Goal: Task Accomplishment & Management: Manage account settings

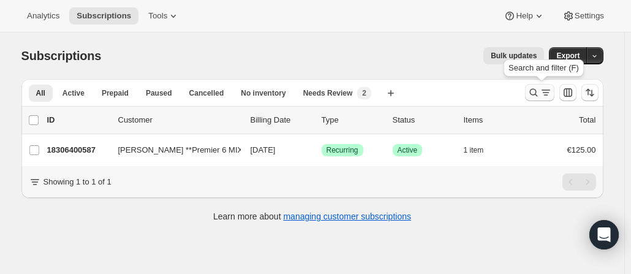
click at [529, 94] on button "Search and filter results" at bounding box center [539, 92] width 29 height 17
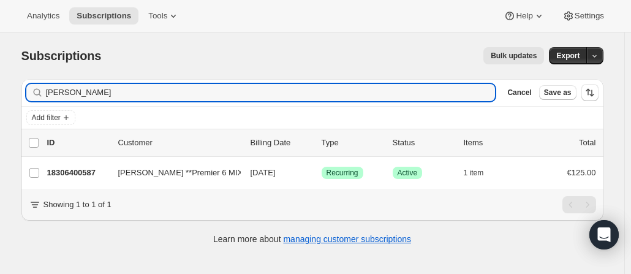
drag, startPoint x: 159, startPoint y: 95, endPoint x: -59, endPoint y: 84, distance: 218.3
click at [0, 84] on html "Analytics Subscriptions Tools Help Settings Skip to content Subscriptions. This…" at bounding box center [315, 137] width 631 height 274
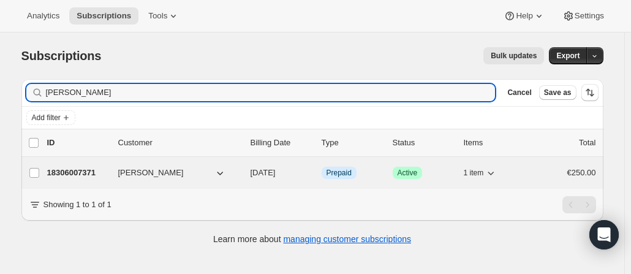
type input "[PERSON_NAME]"
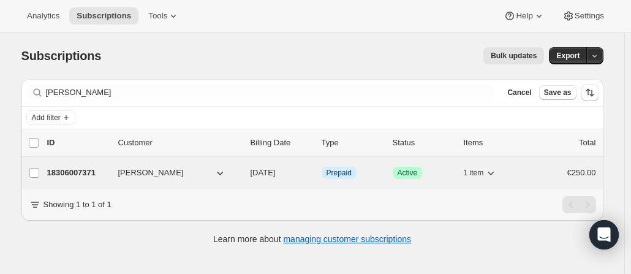
click at [72, 170] on p "18306007371" at bounding box center [77, 173] width 61 height 12
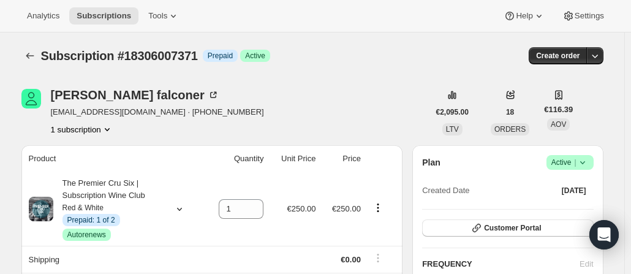
click at [107, 128] on icon "Product actions" at bounding box center [107, 129] width 12 height 12
click at [339, 129] on div "[PERSON_NAME] [EMAIL_ADDRESS][DOMAIN_NAME] · [PHONE_NUMBER] 1 subscription" at bounding box center [224, 112] width 407 height 47
click at [587, 164] on icon at bounding box center [582, 162] width 12 height 12
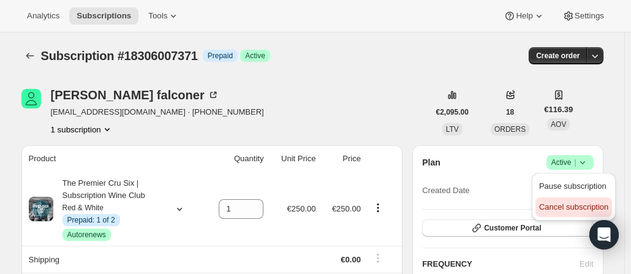
click at [571, 203] on span "Cancel subscription" at bounding box center [573, 206] width 69 height 9
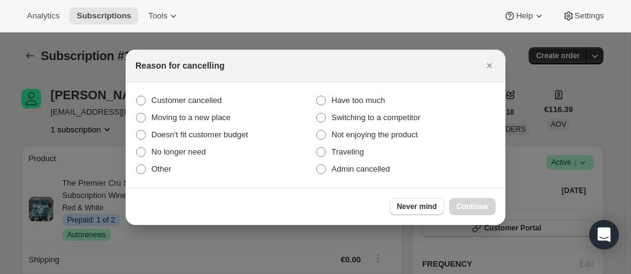
click at [571, 203] on div at bounding box center [315, 137] width 631 height 274
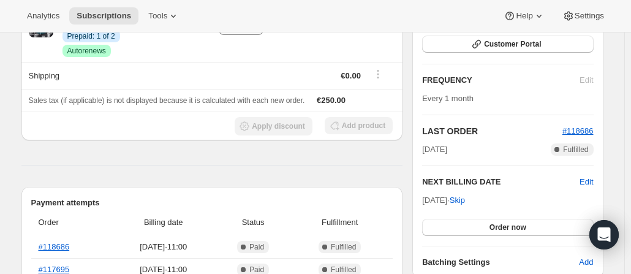
scroll to position [61, 0]
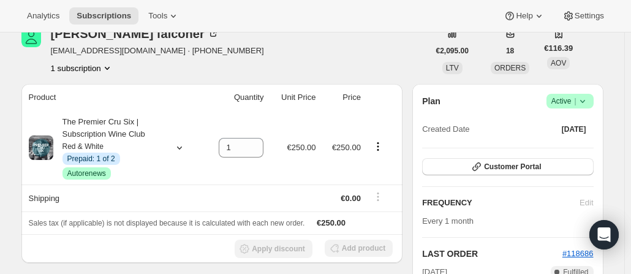
click at [586, 100] on icon at bounding box center [582, 101] width 12 height 12
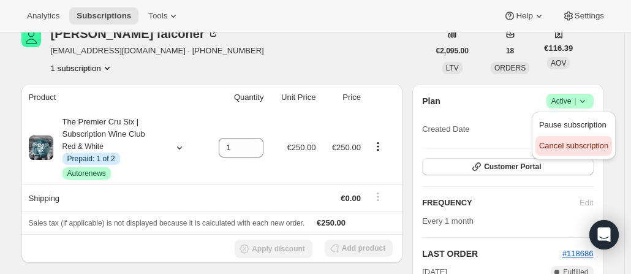
click at [581, 146] on span "Cancel subscription" at bounding box center [573, 145] width 69 height 9
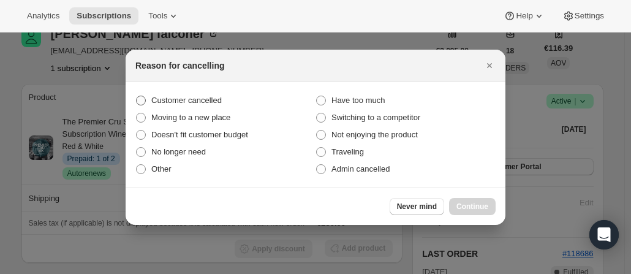
click at [144, 100] on span ":r2p:" at bounding box center [141, 101] width 10 height 10
click at [137, 96] on input "Customer cancelled" at bounding box center [136, 96] width 1 height 1
radio input "true"
click at [481, 205] on span "Continue" at bounding box center [472, 207] width 32 height 10
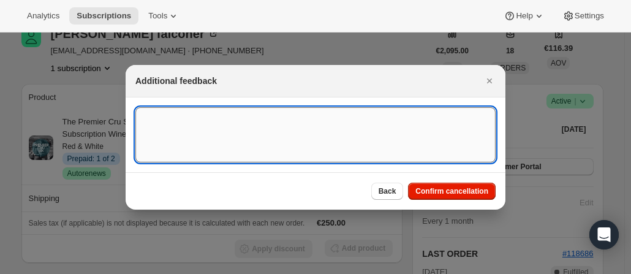
click at [279, 121] on textarea ":r2p:" at bounding box center [315, 134] width 360 height 55
type textarea "c"
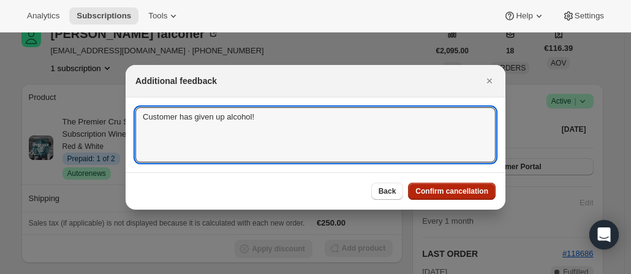
type textarea "Customer has given up alcohol!"
click at [461, 195] on span "Confirm cancellation" at bounding box center [451, 191] width 73 height 10
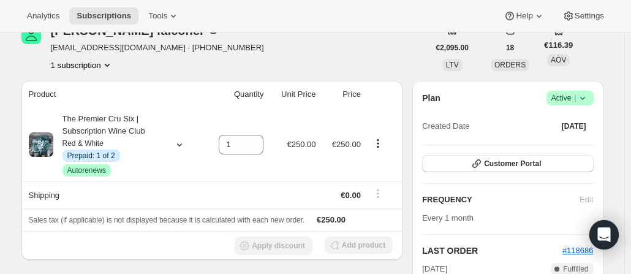
scroll to position [122, 0]
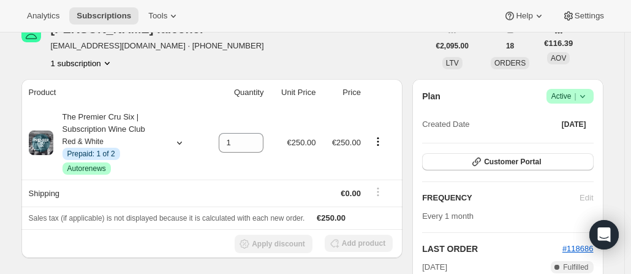
click at [587, 97] on icon at bounding box center [582, 96] width 12 height 12
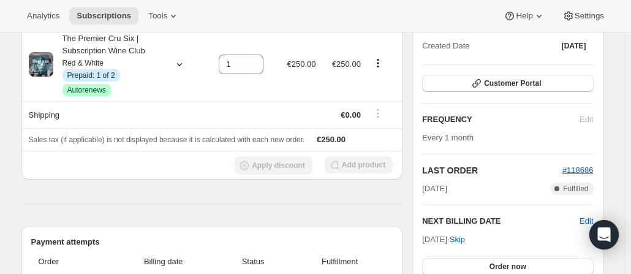
scroll to position [183, 0]
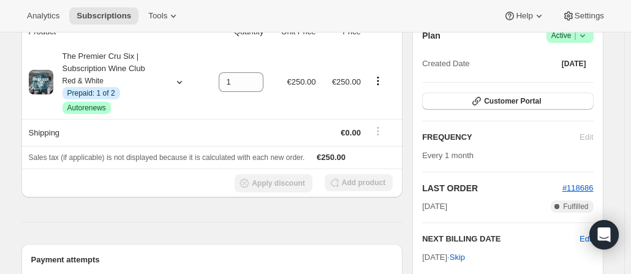
click at [589, 36] on icon at bounding box center [582, 35] width 12 height 12
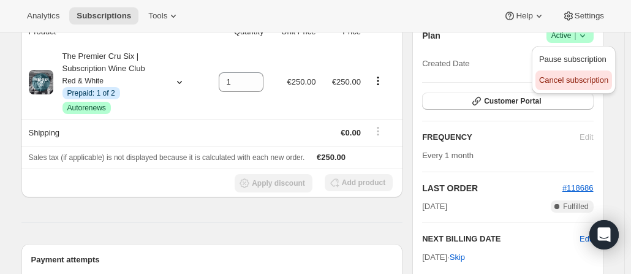
click at [578, 80] on span "Cancel subscription" at bounding box center [573, 79] width 69 height 9
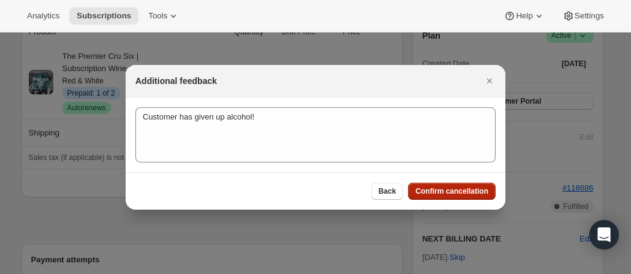
click at [451, 190] on span "Confirm cancellation" at bounding box center [451, 191] width 73 height 10
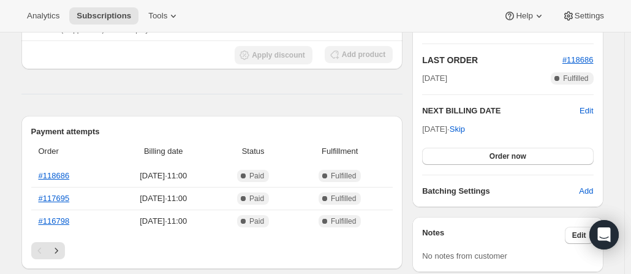
scroll to position [122, 0]
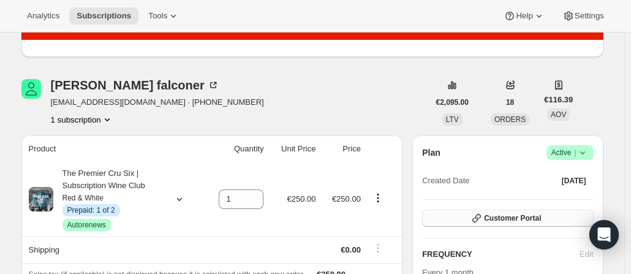
click at [510, 217] on span "Customer Portal" at bounding box center [512, 218] width 57 height 10
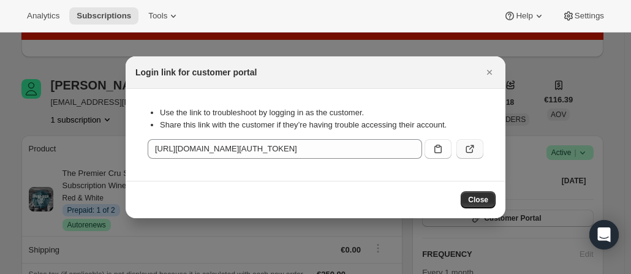
click at [475, 153] on icon ":r35:" at bounding box center [470, 149] width 12 height 12
click at [473, 199] on span "Close" at bounding box center [478, 200] width 20 height 10
